Goal: Check status

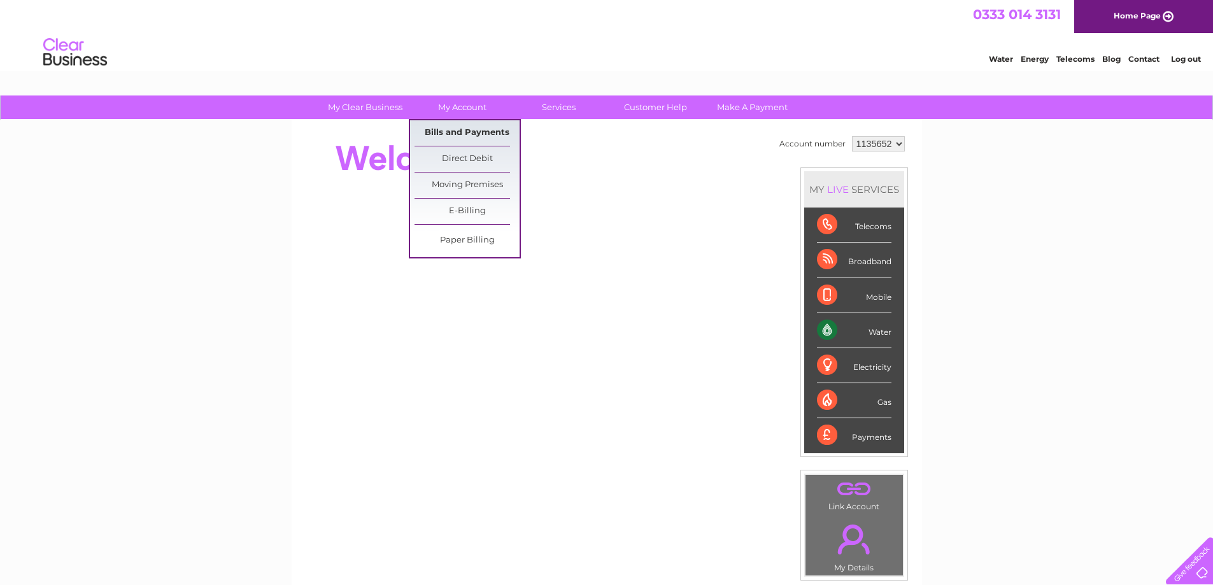
click at [465, 133] on link "Bills and Payments" at bounding box center [467, 132] width 105 height 25
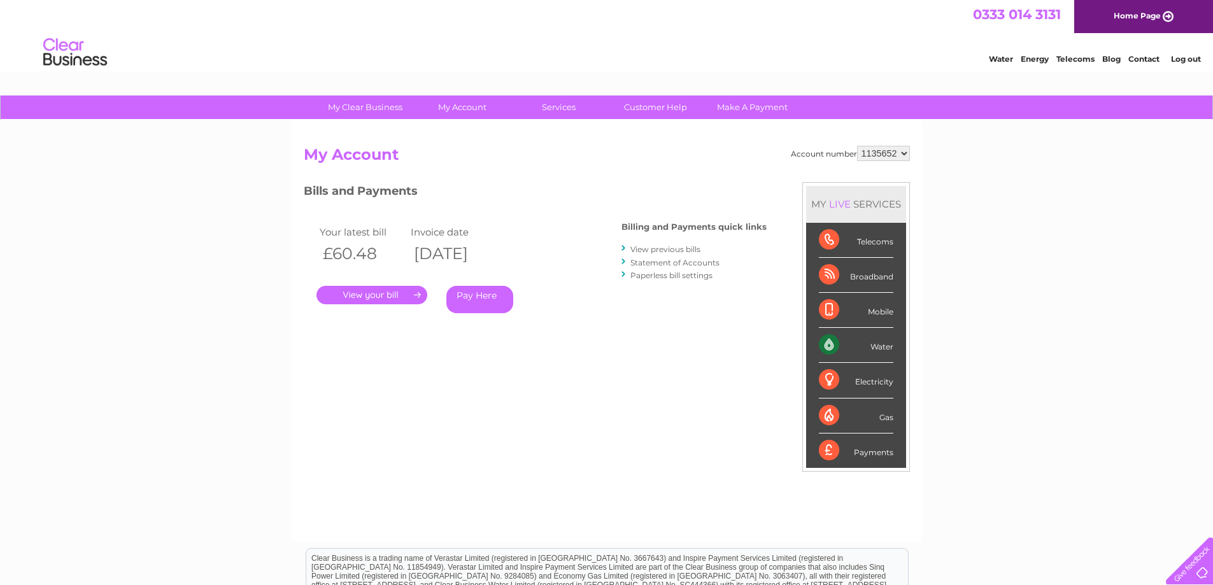
click at [354, 297] on link "." at bounding box center [372, 295] width 111 height 18
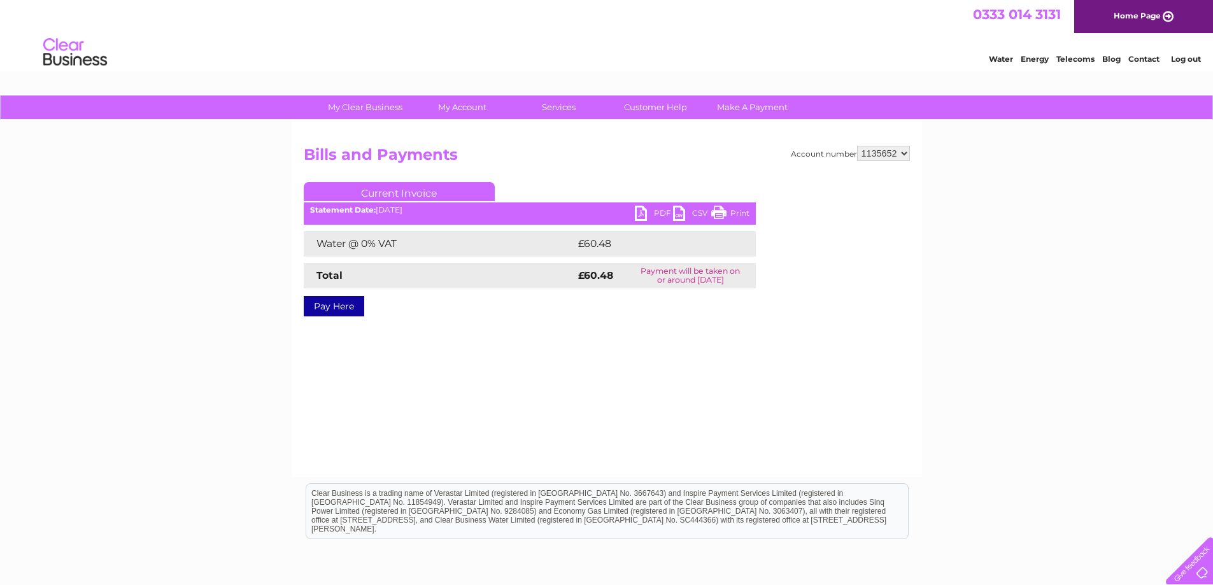
click at [411, 189] on link "Current Invoice" at bounding box center [399, 191] width 191 height 19
click at [717, 212] on link "Print" at bounding box center [730, 215] width 38 height 18
